Goal: Task Accomplishment & Management: Use online tool/utility

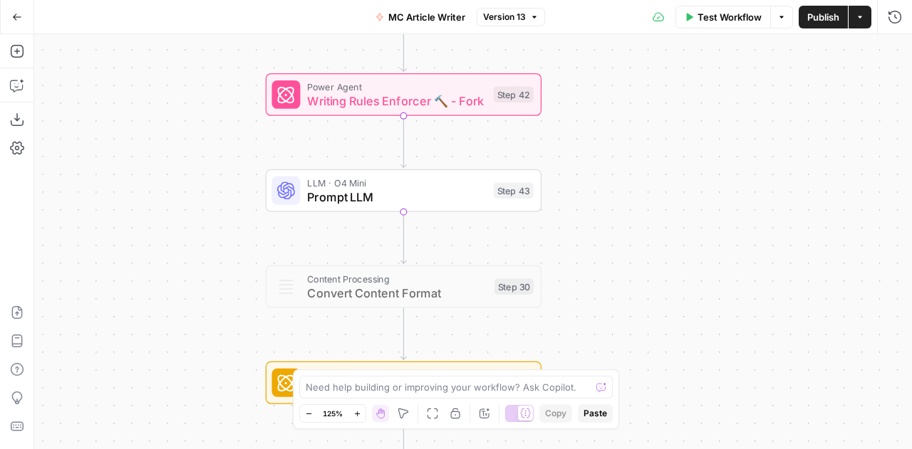
click at [22, 16] on button "Go Back" at bounding box center [17, 17] width 26 height 26
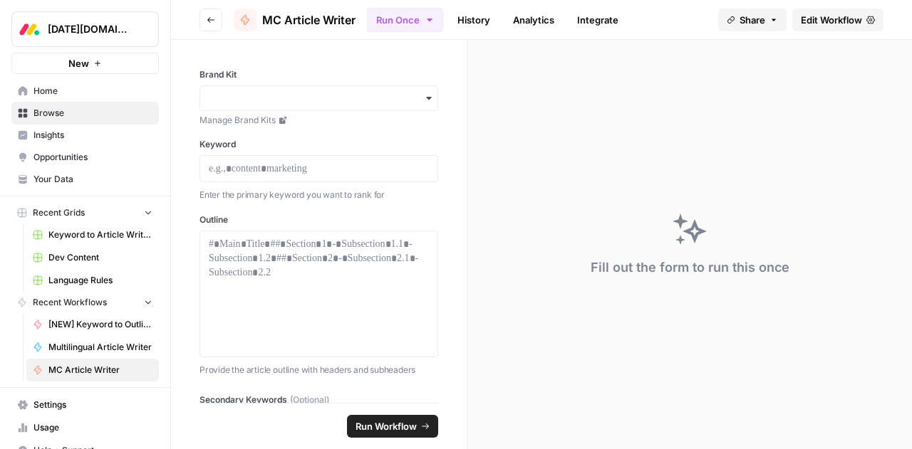
click at [63, 260] on span "Dev Content" at bounding box center [100, 257] width 104 height 13
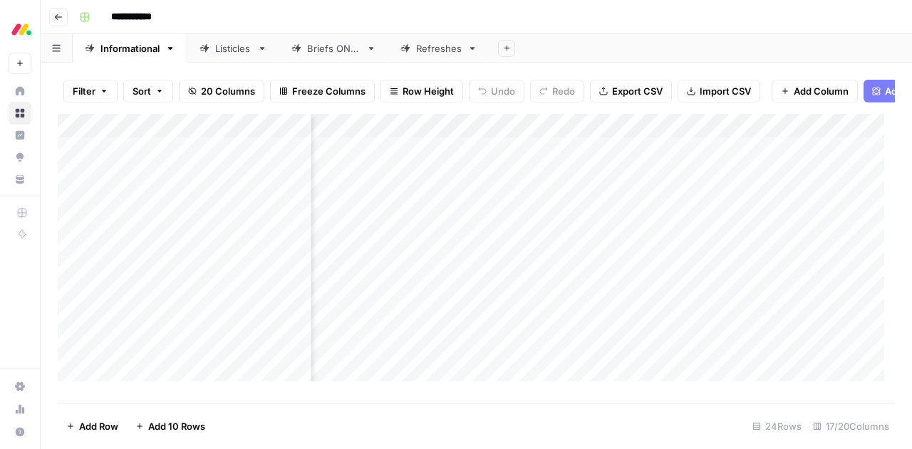
scroll to position [0, 1430]
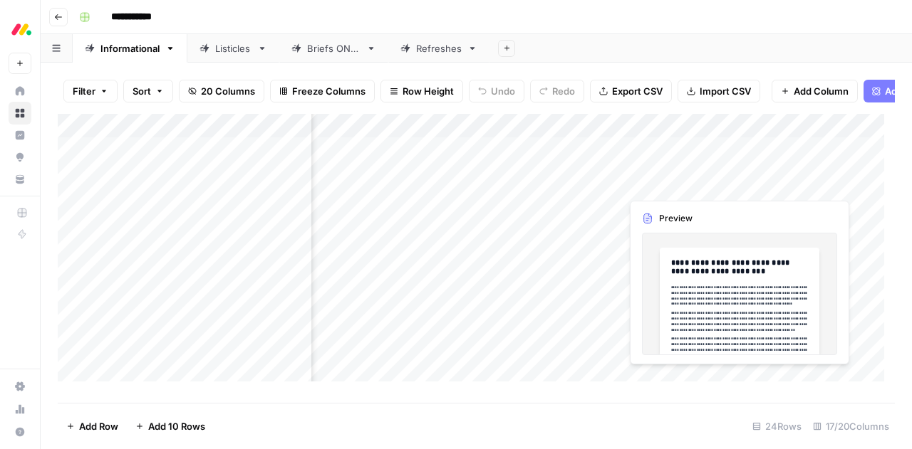
click at [665, 187] on div "Add Column" at bounding box center [476, 253] width 837 height 278
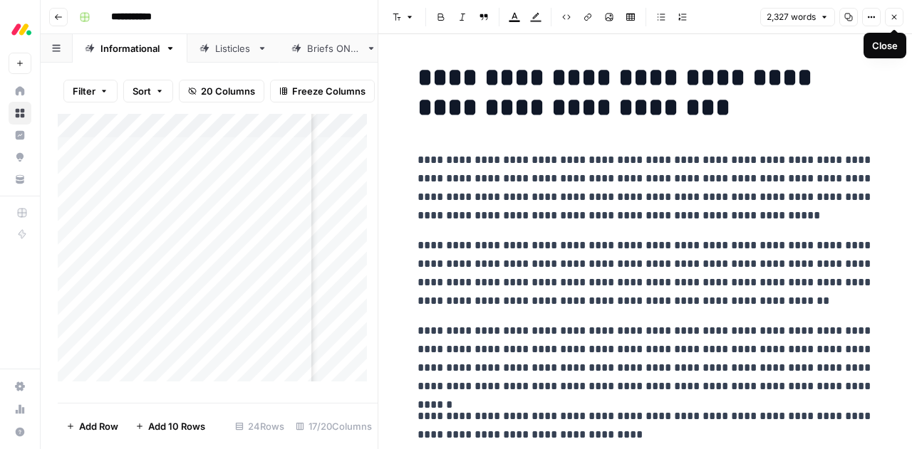
click at [895, 19] on icon "button" at bounding box center [894, 17] width 9 height 9
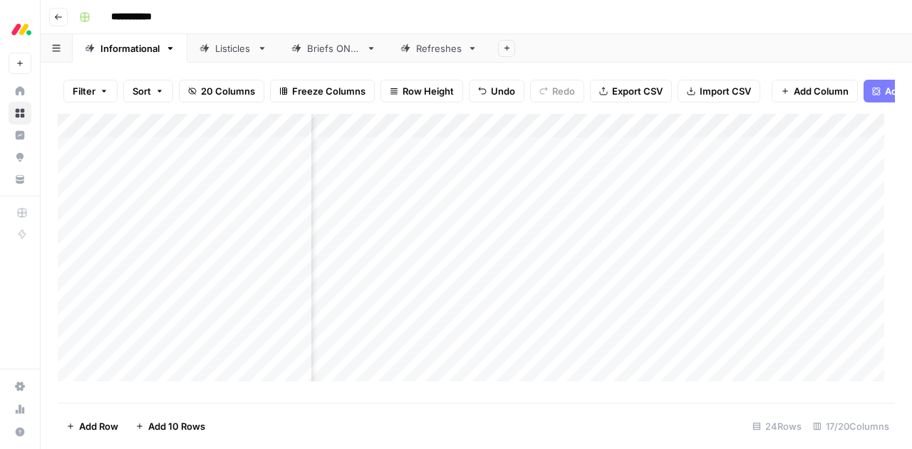
scroll to position [0, 783]
click at [505, 184] on div "Add Column" at bounding box center [476, 253] width 837 height 278
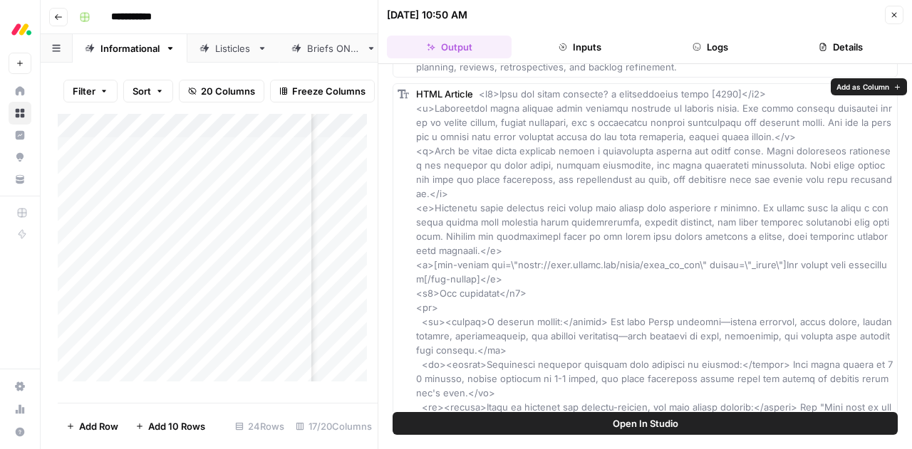
scroll to position [94, 0]
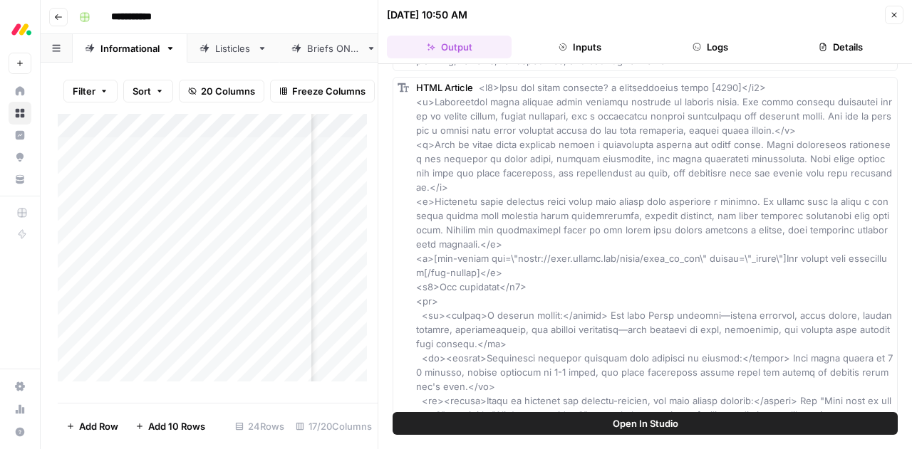
click at [892, 17] on icon "button" at bounding box center [894, 15] width 9 height 9
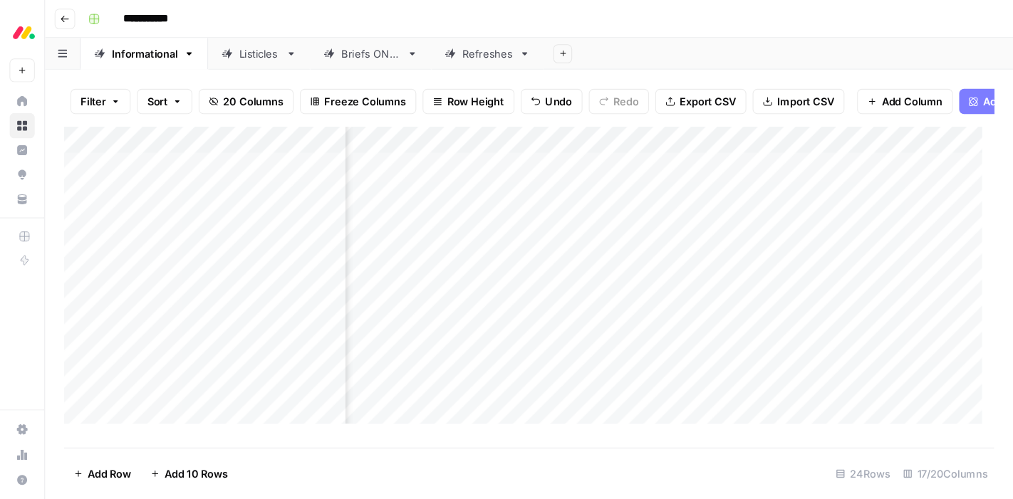
scroll to position [0, 859]
click at [430, 187] on div "Add Column" at bounding box center [476, 253] width 837 height 278
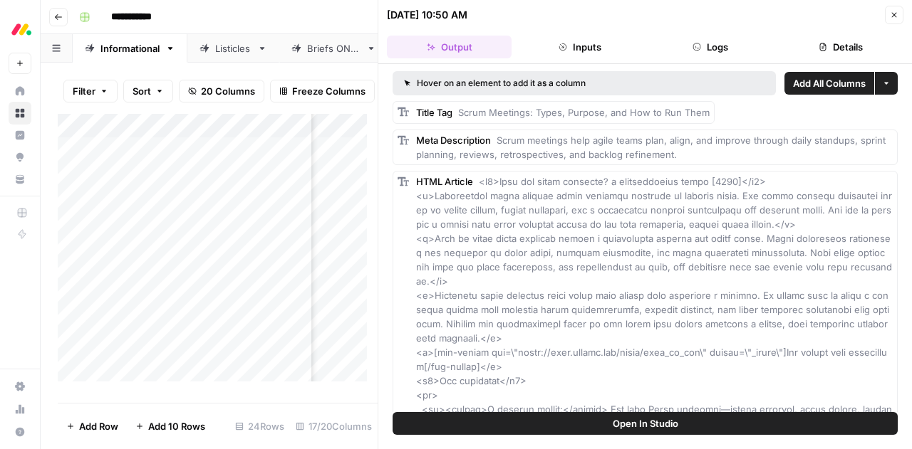
click at [889, 15] on button "Close" at bounding box center [894, 15] width 19 height 19
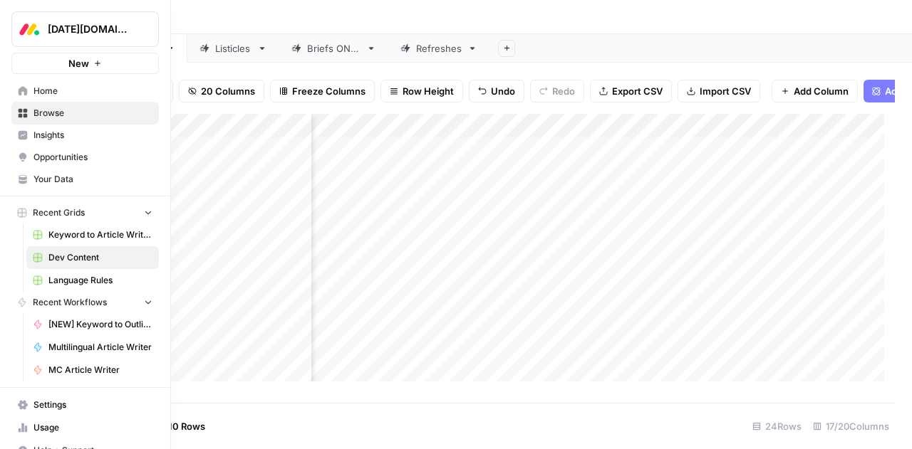
click at [53, 114] on span "Browse" at bounding box center [92, 113] width 119 height 13
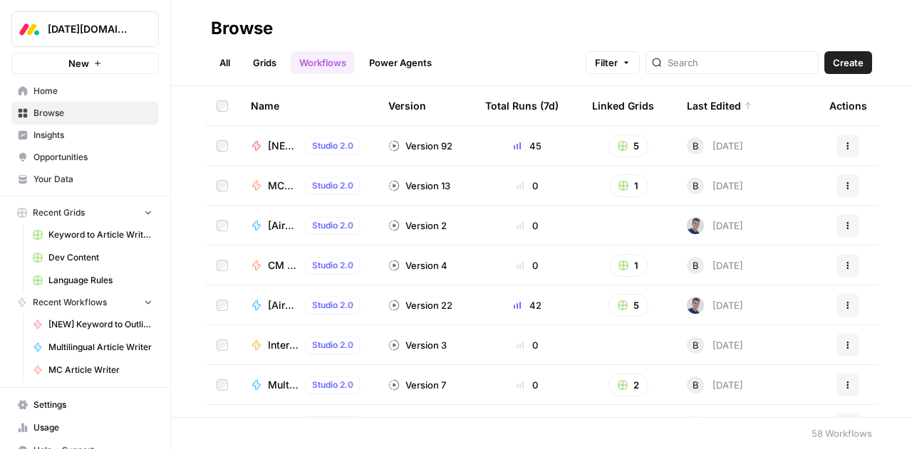
click at [196, 415] on div "Name Version Total Runs (7d) Linked Grids Last Edited Actions [NEW] Article Wri…" at bounding box center [541, 251] width 741 height 331
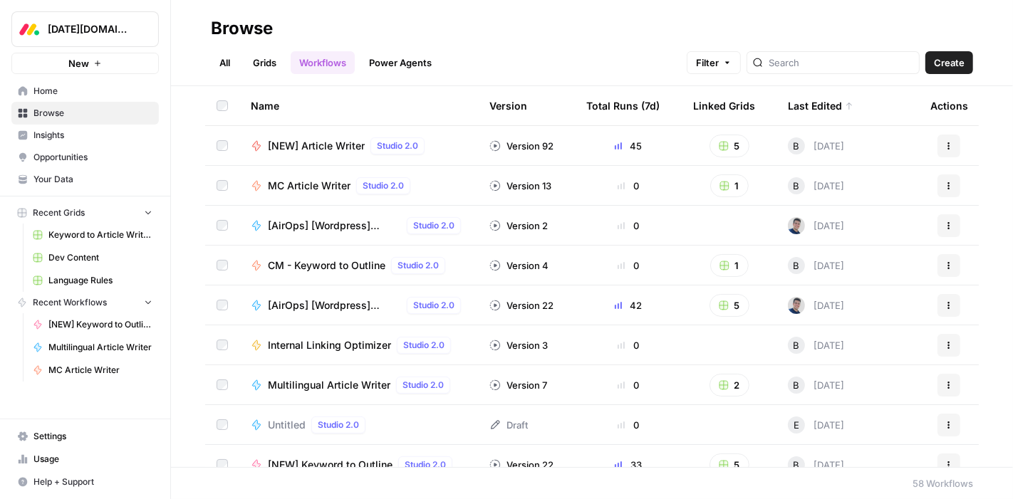
click at [259, 64] on link "Grids" at bounding box center [264, 62] width 41 height 23
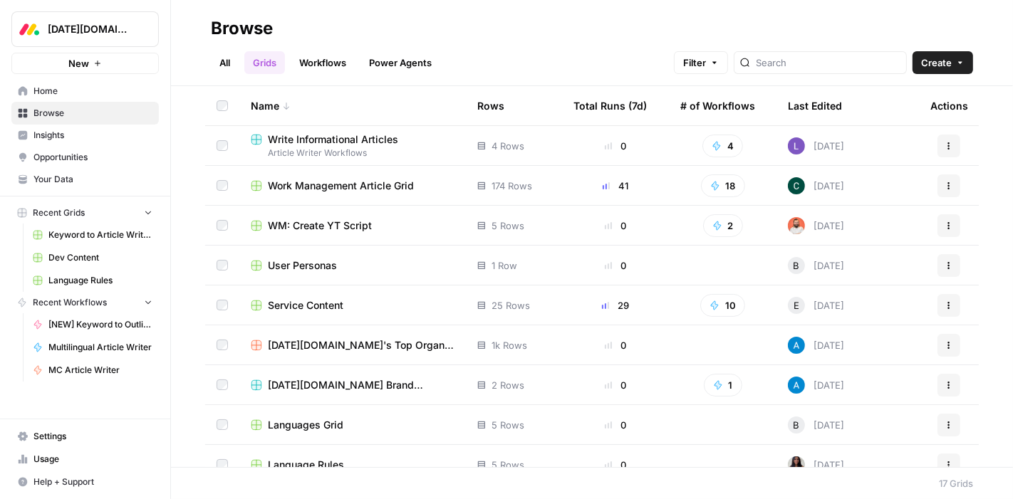
click at [311, 263] on span "User Personas" at bounding box center [302, 266] width 69 height 14
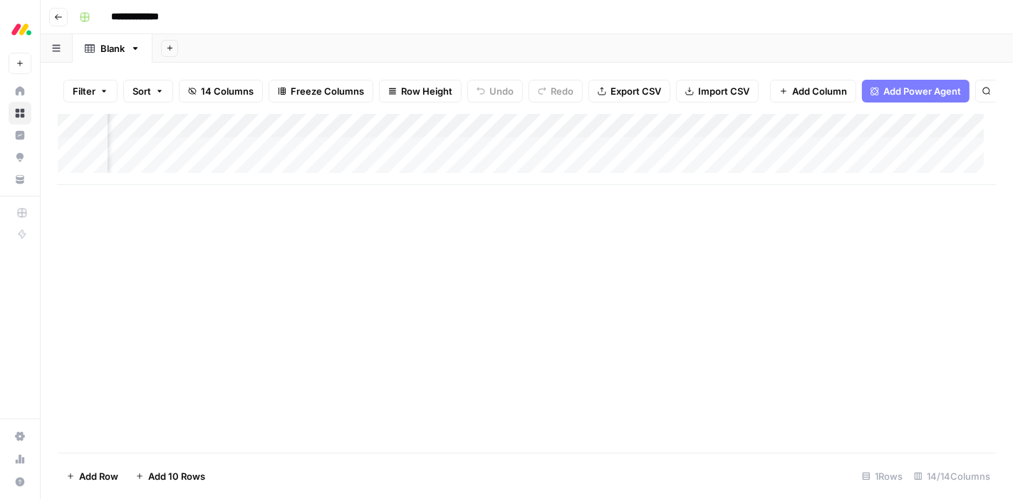
scroll to position [0, 1013]
click at [445, 160] on div "Add Column" at bounding box center [527, 149] width 938 height 71
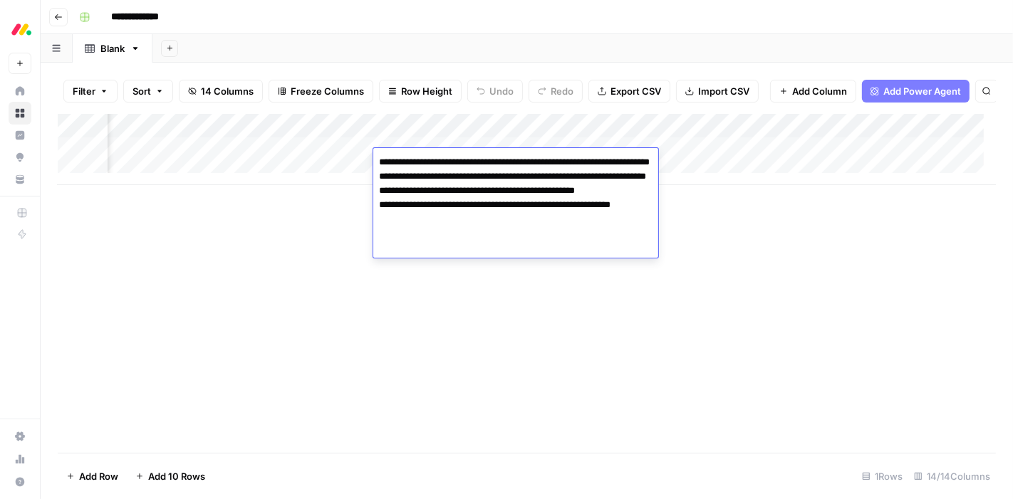
click at [445, 160] on textarea "**********" at bounding box center [515, 204] width 285 height 105
click at [209, 299] on div "Add Column" at bounding box center [527, 283] width 938 height 339
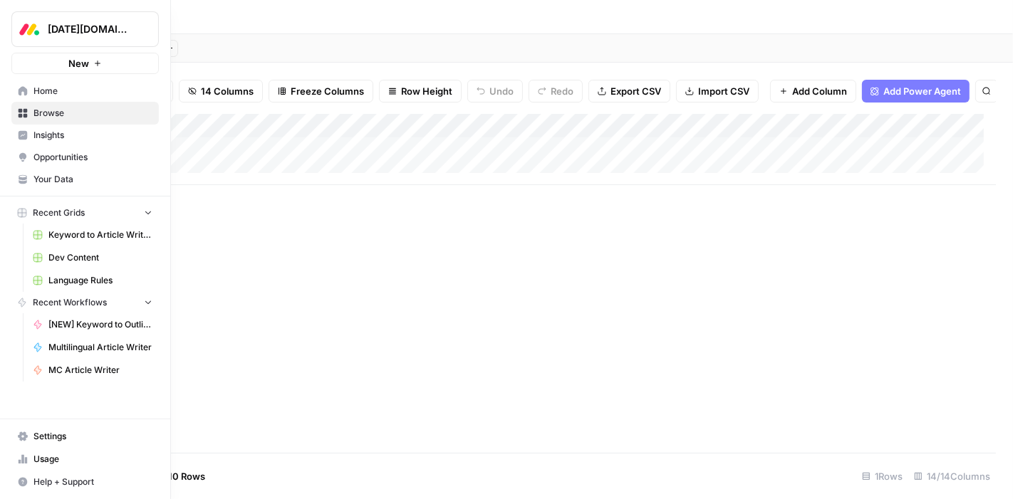
click at [22, 114] on icon at bounding box center [23, 113] width 10 height 10
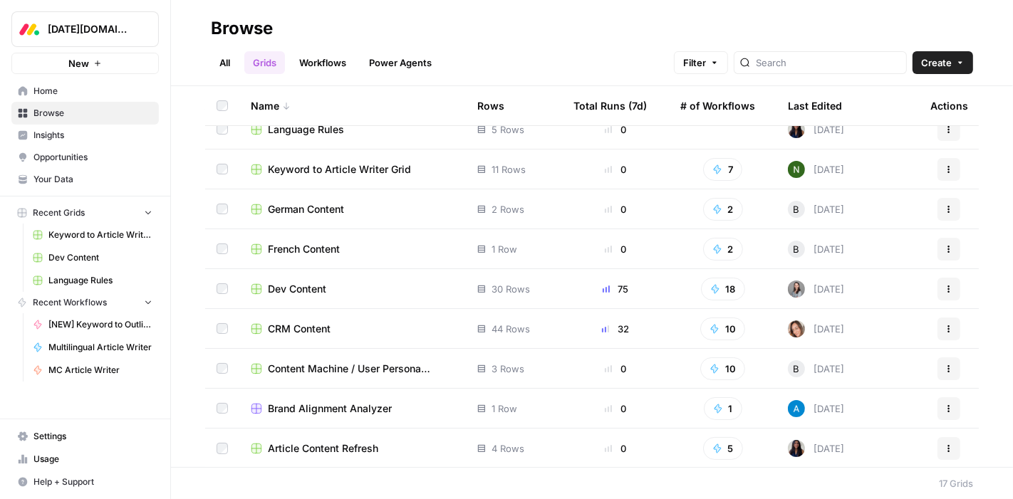
scroll to position [335, 0]
click at [315, 365] on span "Content Machine / User Persona Content" at bounding box center [361, 369] width 187 height 14
